Goal: Information Seeking & Learning: Learn about a topic

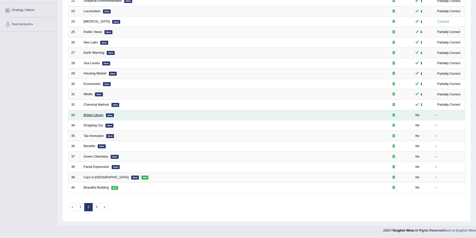
click at [95, 115] on link "British Library" at bounding box center [94, 115] width 20 height 4
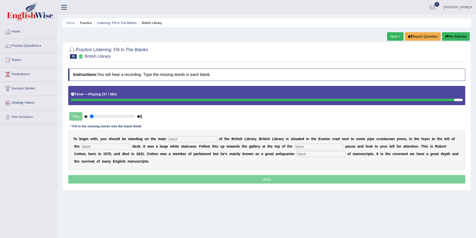
click at [297, 154] on input "text" at bounding box center [321, 154] width 49 height 6
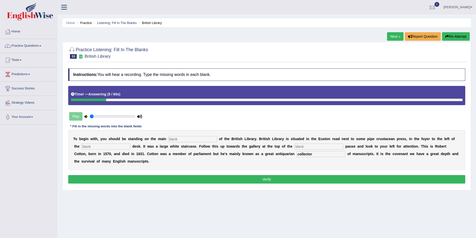
type input "collector"
click at [168, 138] on input "text" at bounding box center [192, 139] width 49 height 6
type input "floor"
click at [90, 147] on input "text" at bounding box center [106, 147] width 49 height 6
type input "information"
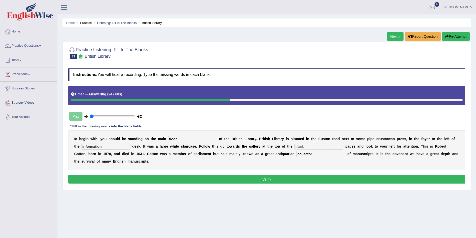
click at [295, 146] on input "text" at bounding box center [319, 147] width 49 height 6
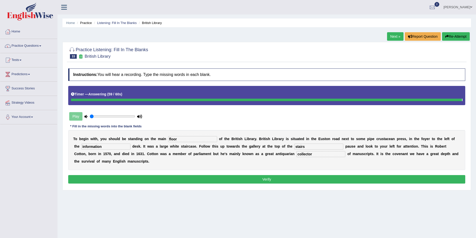
type input "stairs"
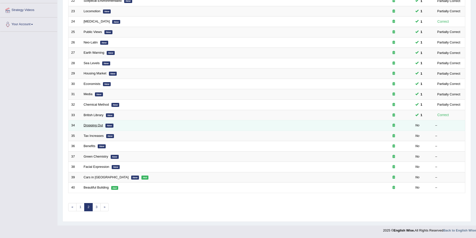
click at [92, 125] on link "Dropping Out" at bounding box center [93, 126] width 19 height 4
click at [94, 124] on link "Dropping Out" at bounding box center [93, 126] width 19 height 4
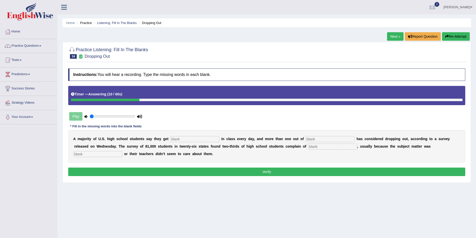
click at [174, 140] on input "text" at bounding box center [195, 139] width 49 height 6
type input "bored"
click at [306, 140] on input "text" at bounding box center [330, 139] width 49 height 6
type input "five"
click at [308, 148] on input "text" at bounding box center [332, 147] width 49 height 6
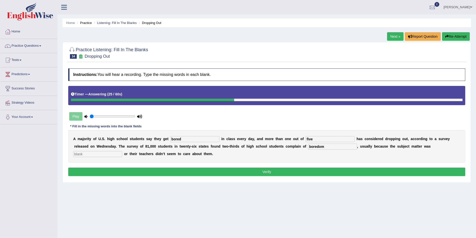
type input "boredom"
click at [122, 151] on input "text" at bounding box center [97, 154] width 49 height 6
click at [122, 151] on input "irrelevant" at bounding box center [97, 154] width 49 height 6
type input "irrelevant"
click at [272, 170] on button "Verify" at bounding box center [266, 172] width 397 height 9
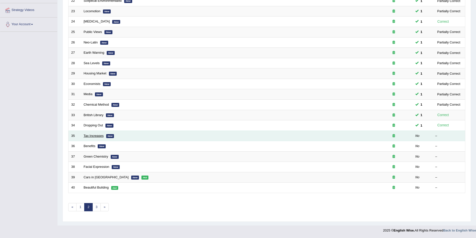
click at [91, 134] on link "Tax Increases" at bounding box center [94, 136] width 20 height 4
click at [96, 135] on link "Tax Increases" at bounding box center [94, 136] width 20 height 4
click at [86, 137] on link "Tax Increases" at bounding box center [94, 136] width 20 height 4
click at [93, 136] on link "Tax Increases" at bounding box center [94, 136] width 20 height 4
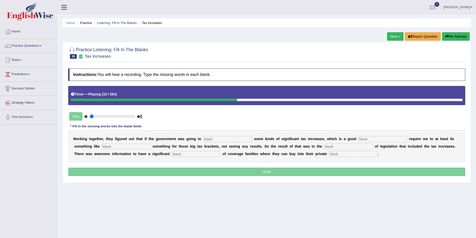
click at [86, 117] on icon at bounding box center [86, 116] width 3 height 3
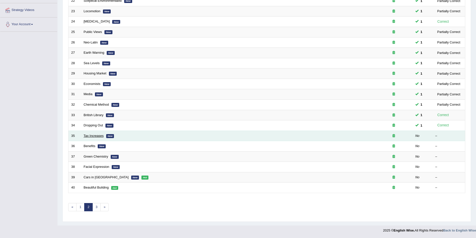
click at [100, 135] on link "Tax Increases" at bounding box center [94, 136] width 20 height 4
click at [91, 134] on link "Tax Increases" at bounding box center [94, 136] width 20 height 4
click at [97, 135] on link "Tax Increases" at bounding box center [94, 136] width 20 height 4
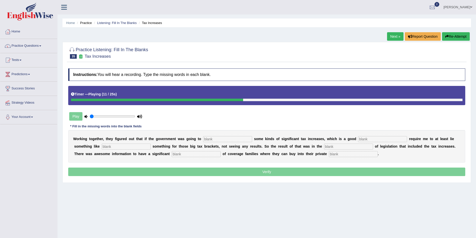
click at [102, 145] on input "text" at bounding box center [126, 147] width 49 height 6
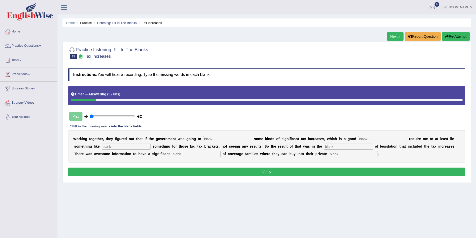
click at [329, 153] on input "text" at bounding box center [353, 154] width 49 height 6
type input "insurance"
click at [203, 139] on input "text" at bounding box center [227, 139] width 49 height 6
type input "propose"
click at [358, 140] on input "text" at bounding box center [382, 139] width 49 height 6
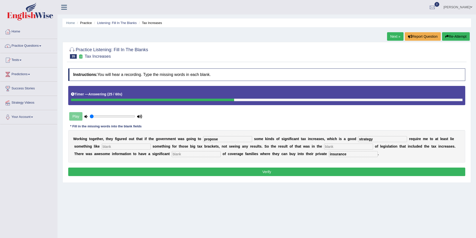
type input "strategy"
click at [102, 144] on input "text" at bounding box center [126, 147] width 49 height 6
type input "like"
click at [324, 146] on input "text" at bounding box center [348, 147] width 49 height 6
drag, startPoint x: 90, startPoint y: 148, endPoint x: 62, endPoint y: 144, distance: 27.5
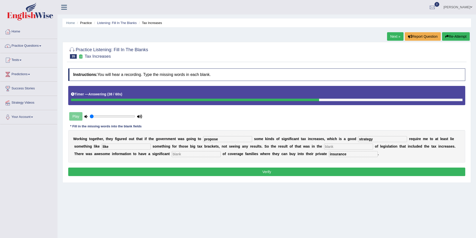
click at [62, 144] on div "Home Practice Listening: Fill In The Blanks Tax Increases Next » Report Questio…" at bounding box center [267, 125] width 419 height 250
click at [324, 144] on input "text" at bounding box center [348, 147] width 49 height 6
type input "package"
click at [172, 155] on input "text" at bounding box center [196, 154] width 49 height 6
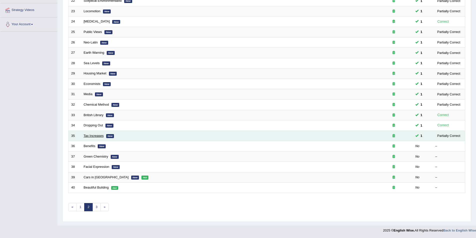
click at [98, 136] on link "Tax Increases" at bounding box center [94, 136] width 20 height 4
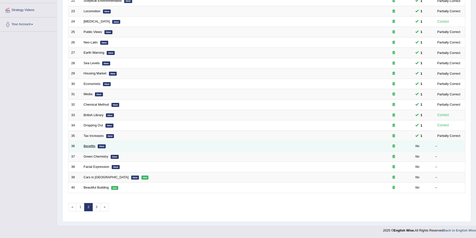
click at [87, 145] on link "Benefits" at bounding box center [90, 146] width 12 height 4
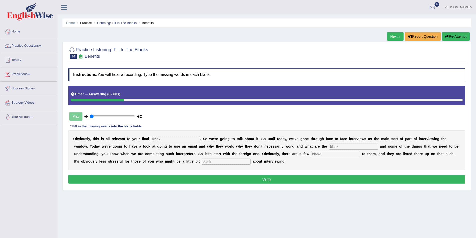
click at [166, 136] on input "text" at bounding box center [175, 139] width 49 height 6
type input "assignment"
click at [329, 147] on input "text" at bounding box center [353, 147] width 49 height 6
type input "challenges"
click at [311, 152] on input "text" at bounding box center [335, 154] width 49 height 6
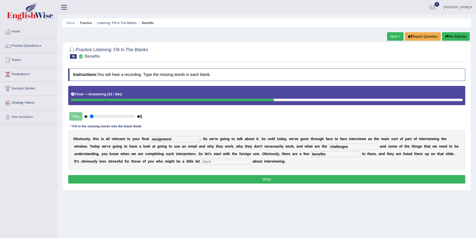
type input "benefits"
click at [202, 160] on input "text" at bounding box center [226, 162] width 49 height 6
click at [202, 162] on input "encious" at bounding box center [226, 162] width 49 height 6
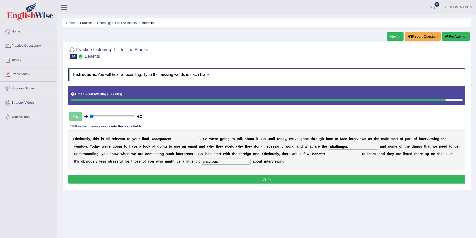
click at [202, 162] on input "enscious" at bounding box center [226, 162] width 49 height 6
type input "anscious"
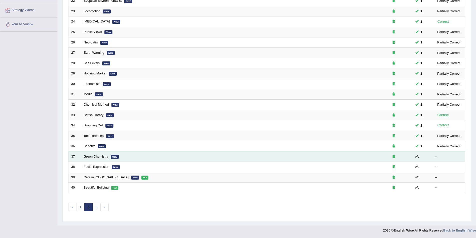
click at [91, 156] on link "Green Chemistry" at bounding box center [96, 157] width 25 height 4
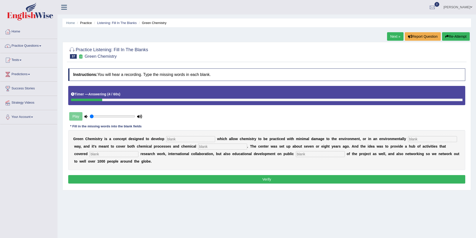
click at [296, 153] on input "text" at bounding box center [320, 154] width 49 height 6
type input "understanding"
click at [166, 138] on input "text" at bounding box center [190, 139] width 49 height 6
type input "technologies"
click at [408, 140] on input "text" at bounding box center [432, 139] width 49 height 6
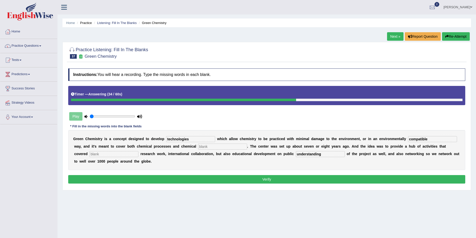
type input "compatible"
click at [198, 146] on input "text" at bounding box center [222, 147] width 49 height 6
type input "products"
click at [139, 151] on input "text" at bounding box center [114, 154] width 49 height 6
click at [139, 151] on input "phyniminon" at bounding box center [114, 154] width 49 height 6
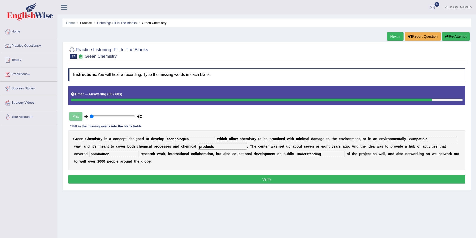
click at [139, 151] on input "phiniminon" at bounding box center [114, 154] width 49 height 6
type input "phinominon"
